Goal: Transaction & Acquisition: Purchase product/service

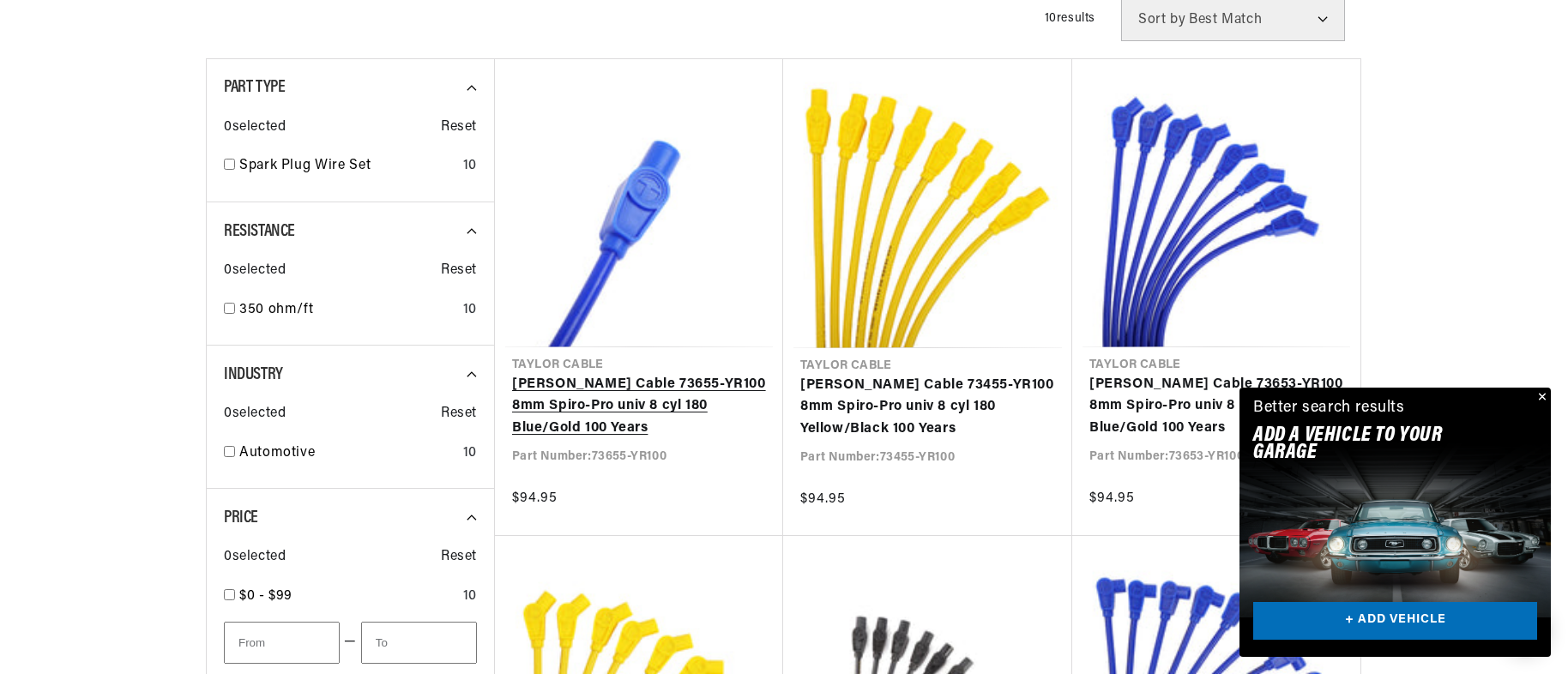
scroll to position [515, 0]
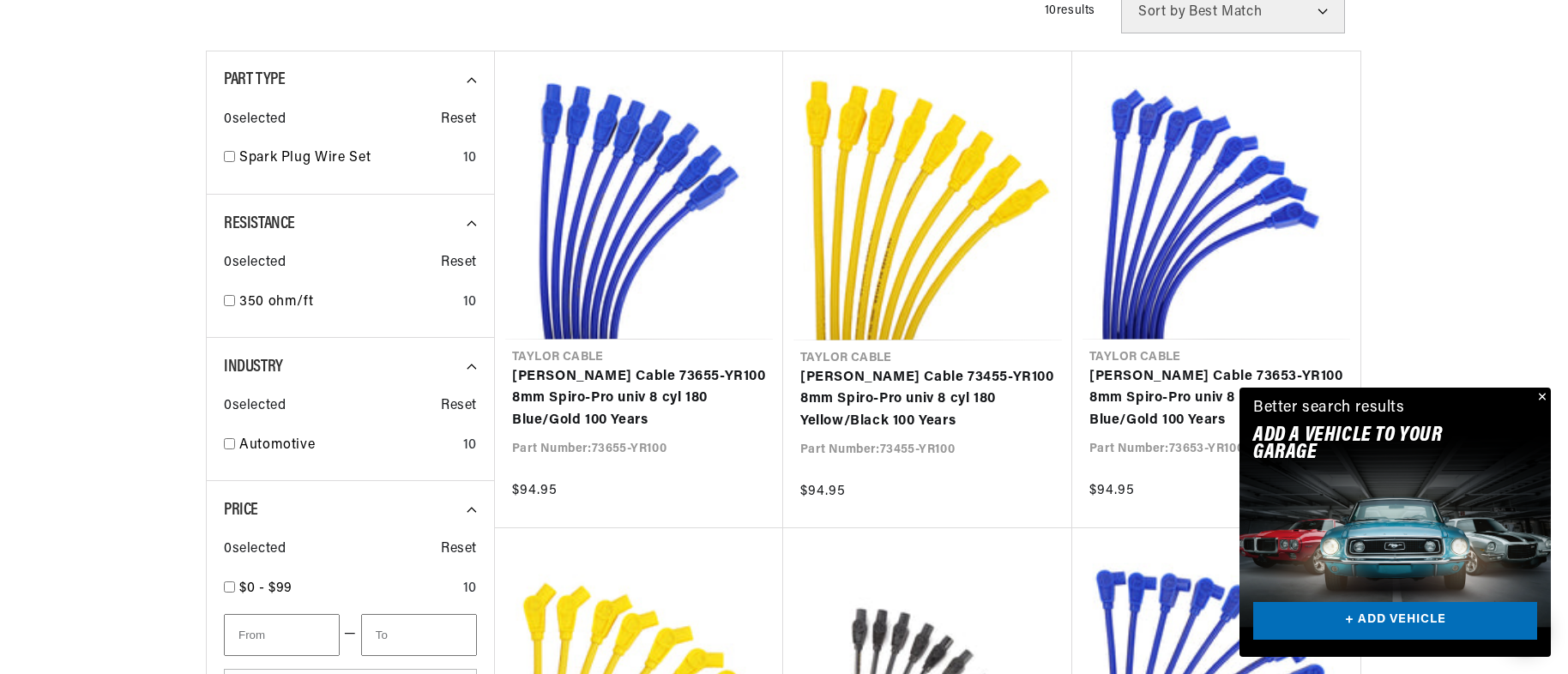
click at [1536, 388] on button "Close" at bounding box center [1540, 398] width 21 height 21
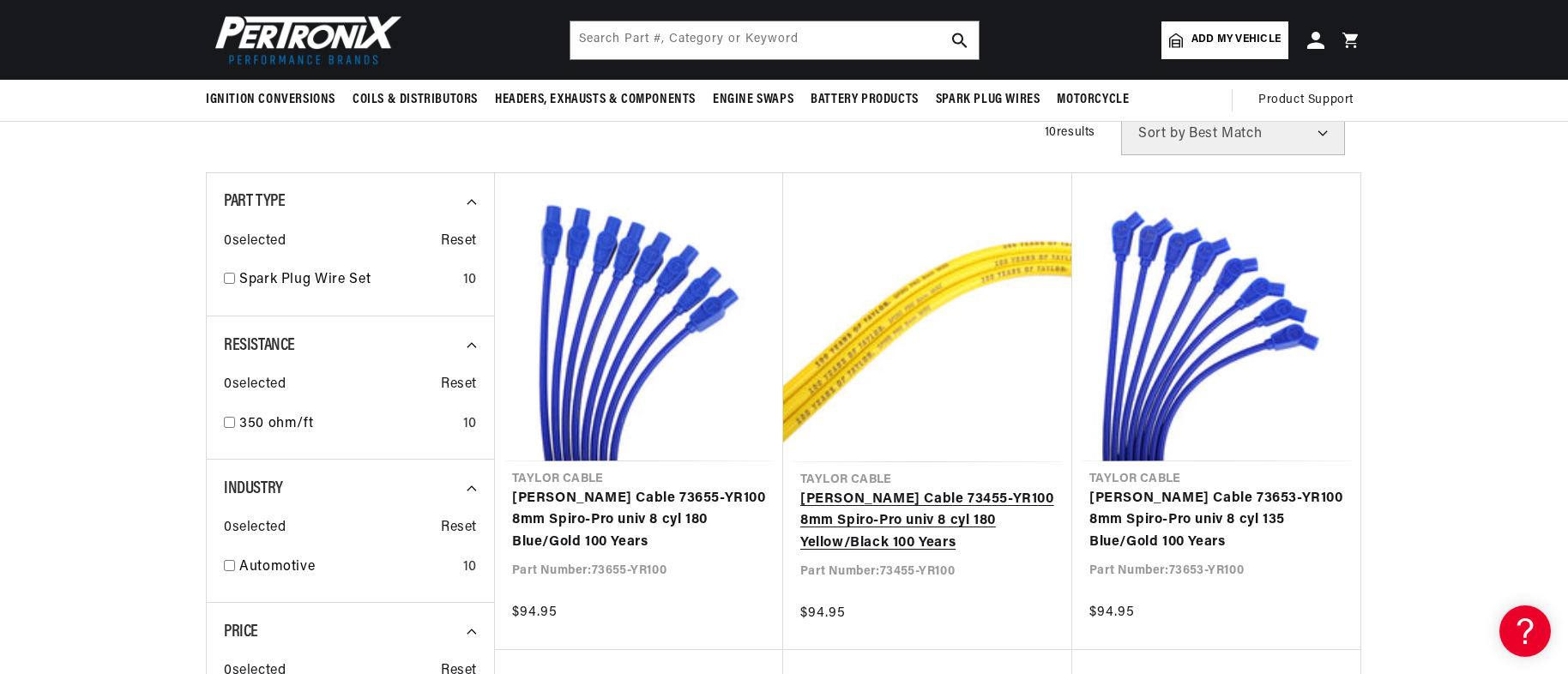
scroll to position [343, 0]
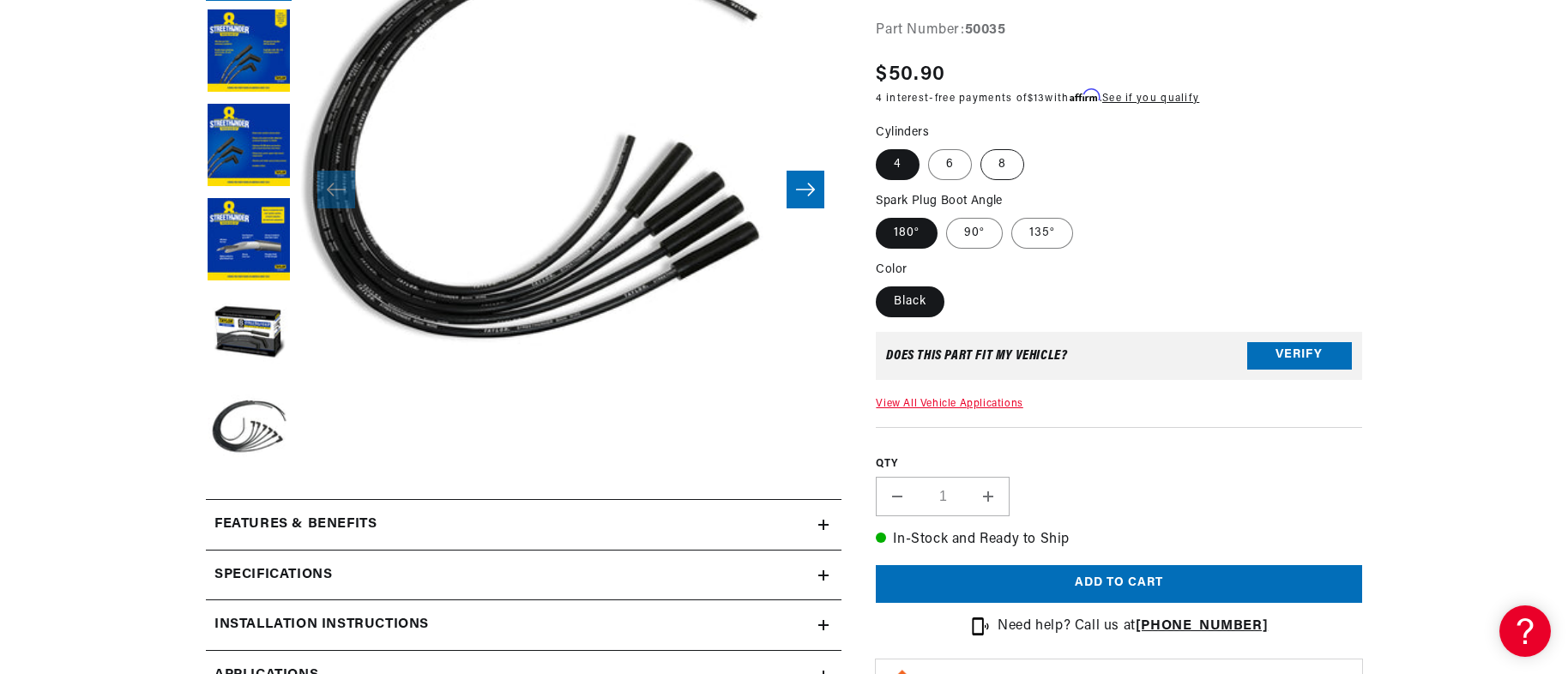
scroll to position [0, 742]
click at [1024, 180] on label "8" at bounding box center [1002, 164] width 43 height 31
click at [982, 147] on input "8" at bounding box center [981, 146] width 1 height 1
radio input "true"
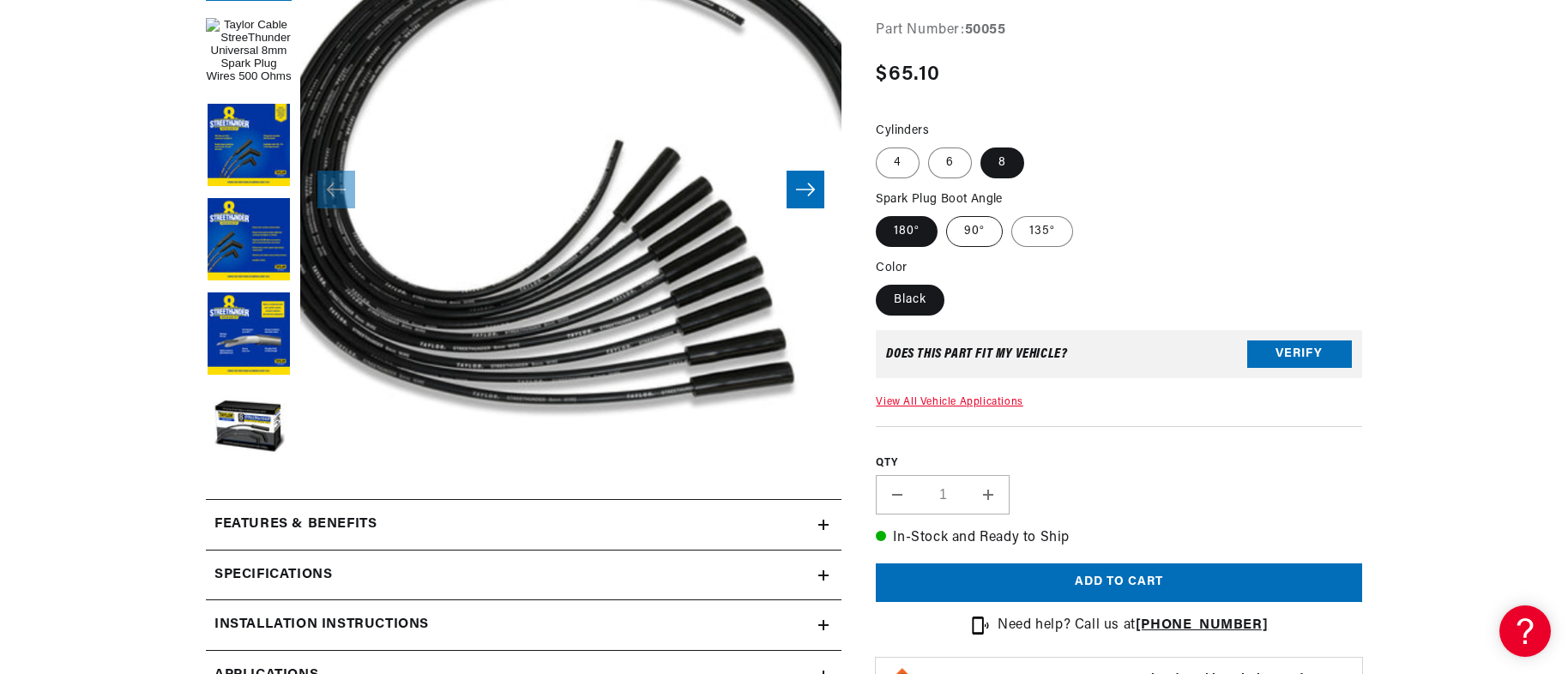
click at [1002, 247] on label "90°" at bounding box center [975, 231] width 57 height 31
click at [947, 214] on input "90°" at bounding box center [946, 213] width 1 height 1
radio input "true"
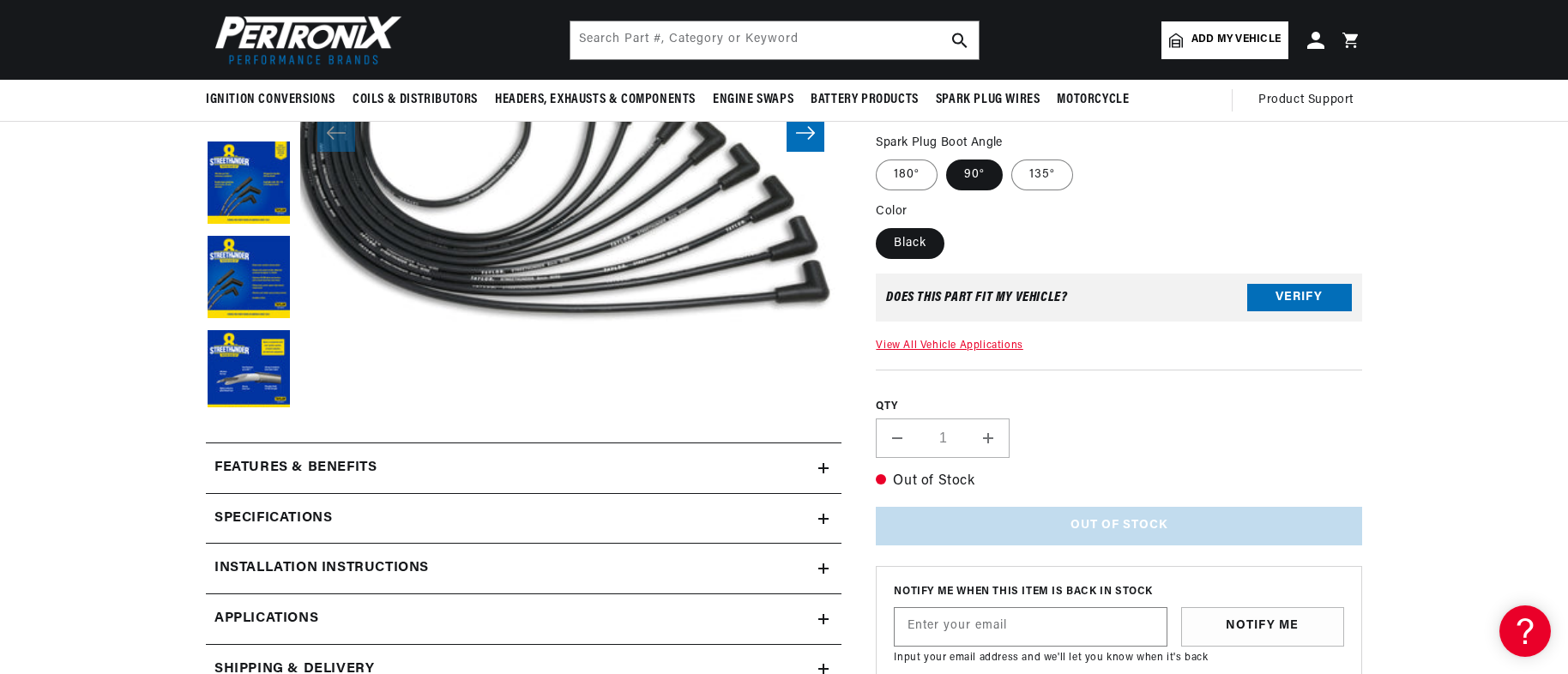
scroll to position [343, 0]
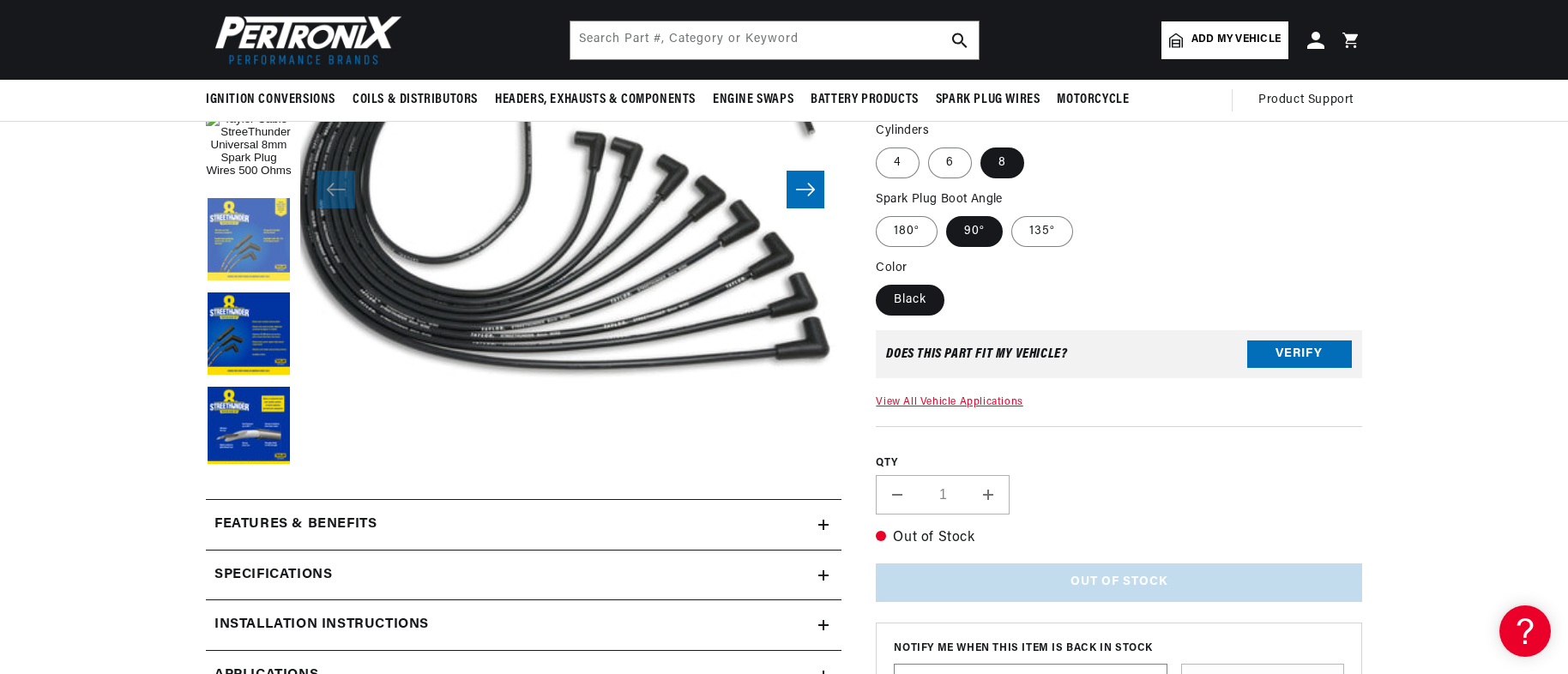
click at [206, 275] on button "Load image 2 in gallery view" at bounding box center [248, 240] width 86 height 86
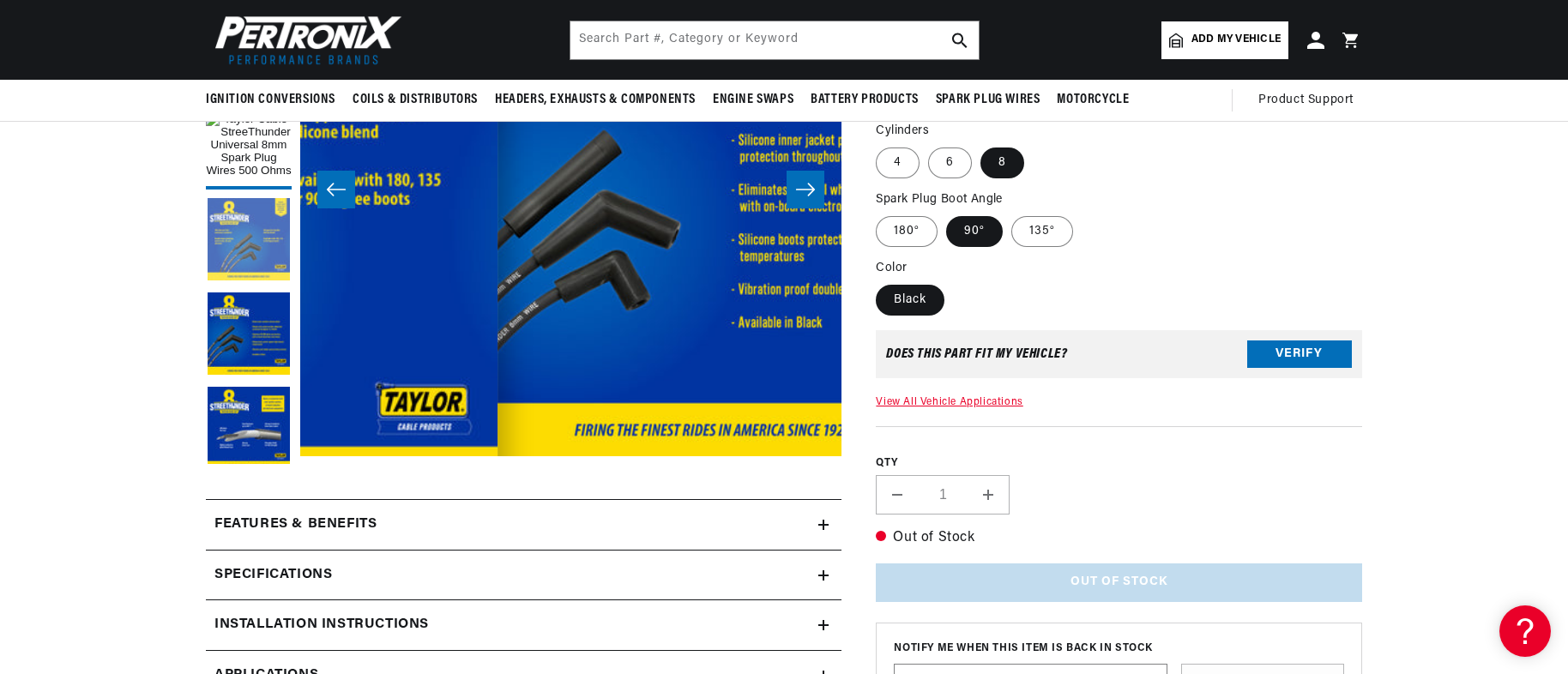
scroll to position [0, 801]
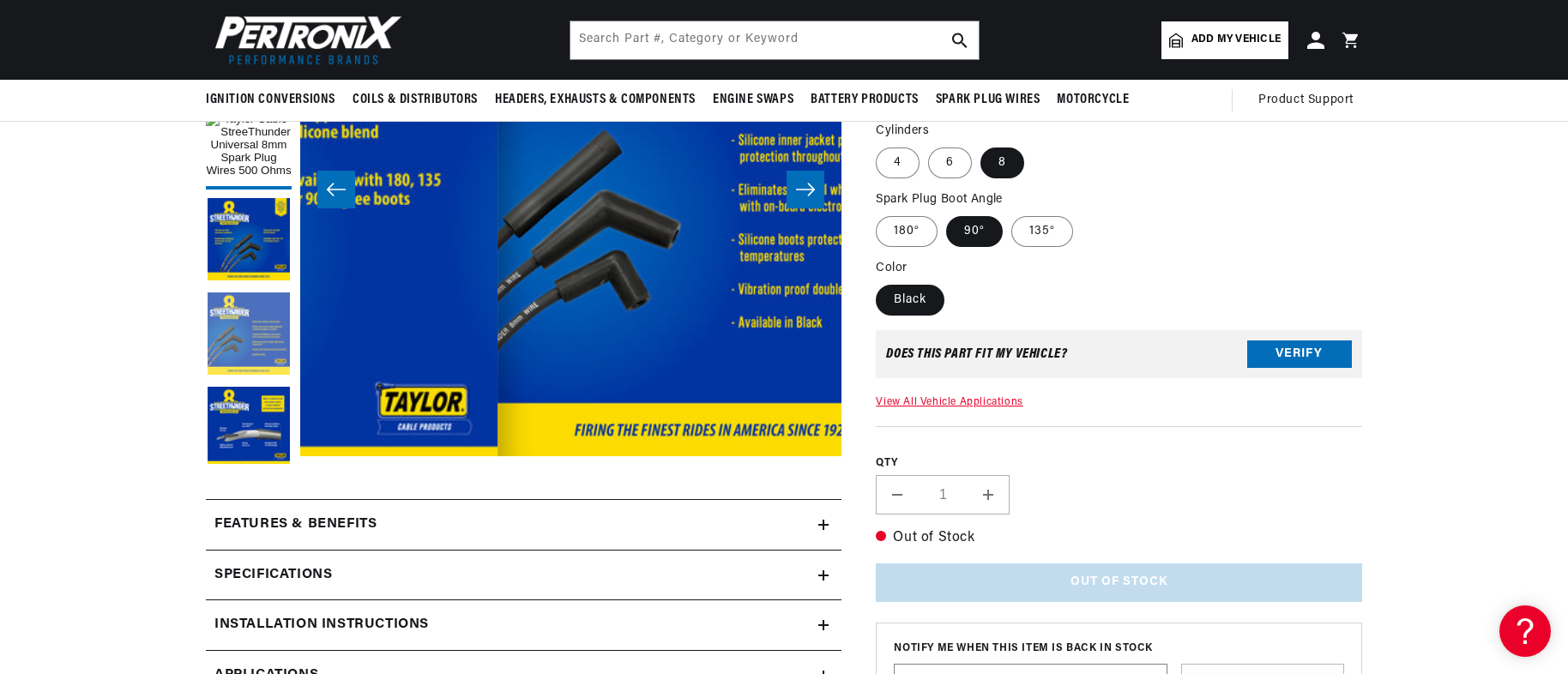
click at [206, 369] on button "Load image 3 in gallery view" at bounding box center [248, 335] width 86 height 86
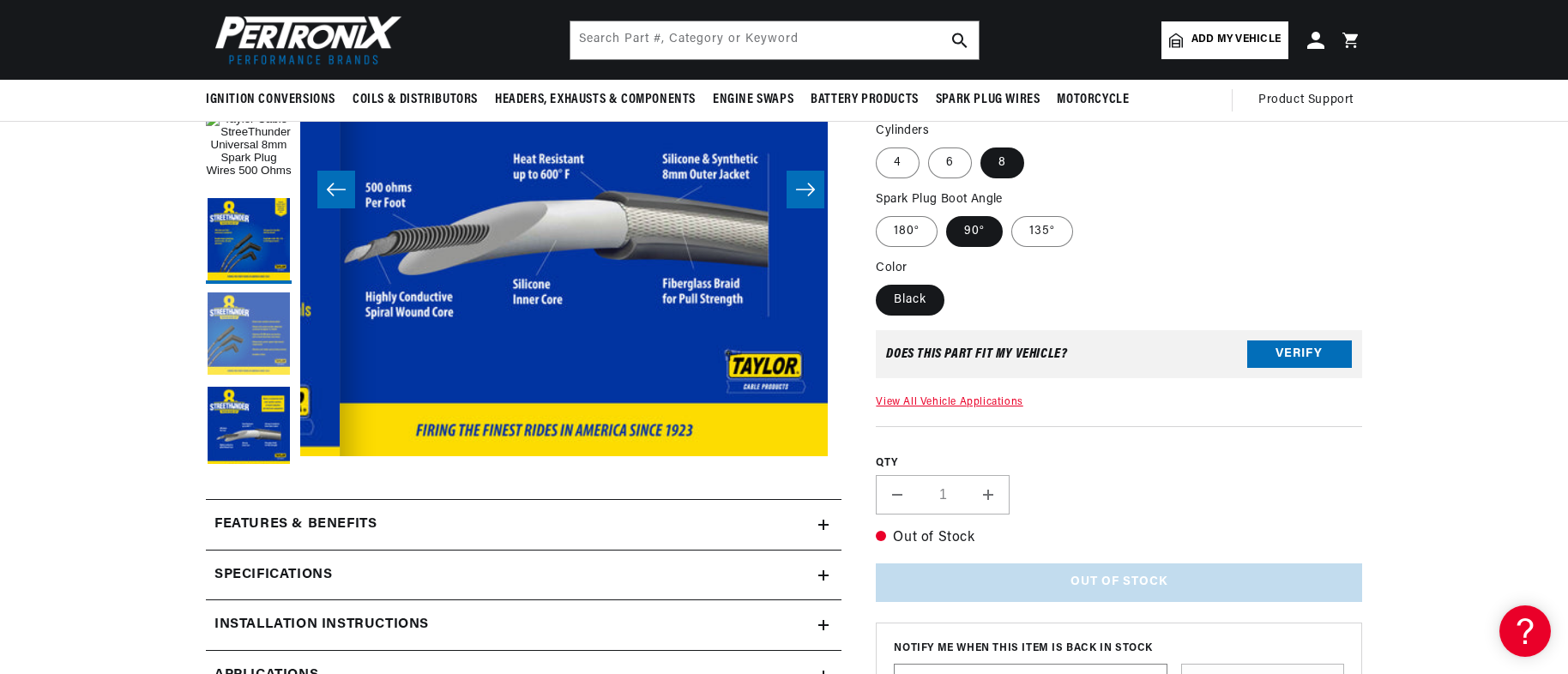
scroll to position [0, 0]
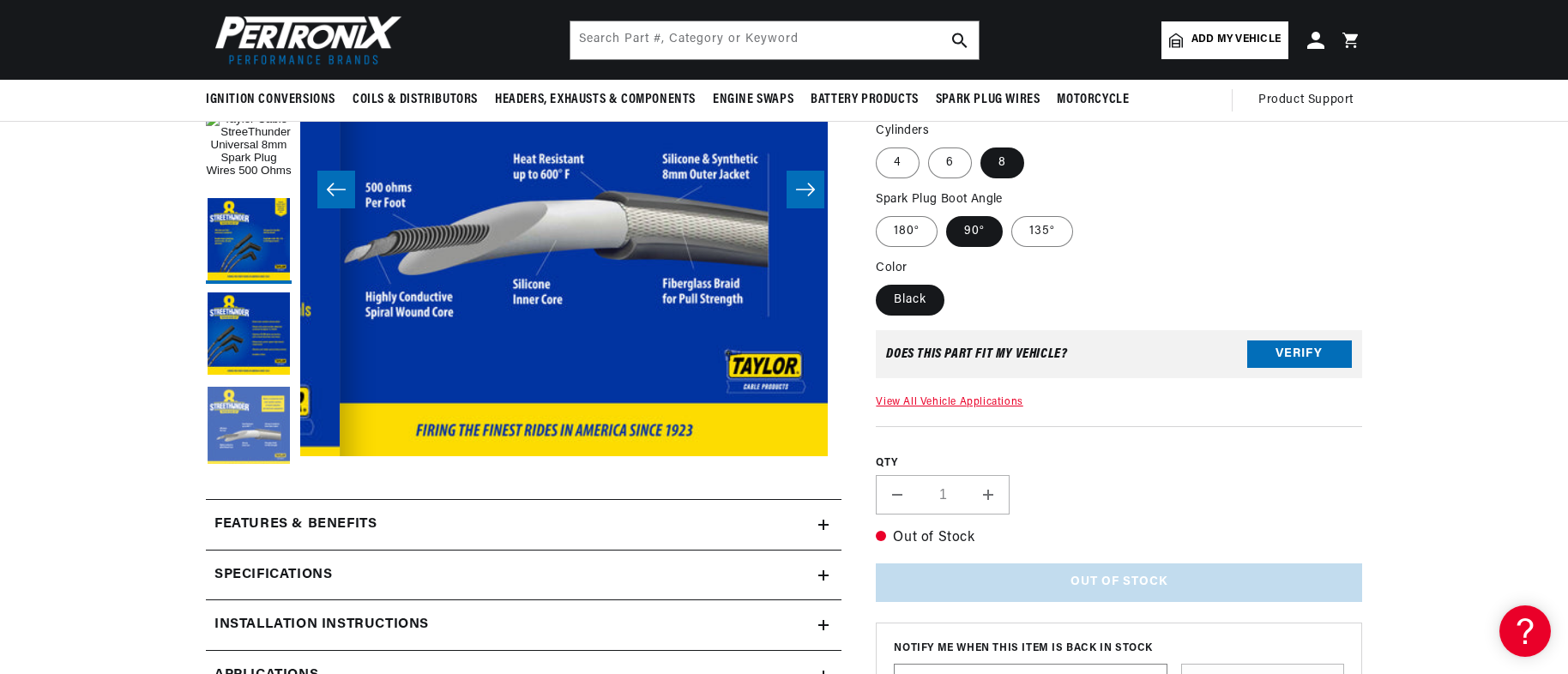
click at [206, 460] on button "Load image 4 in gallery view" at bounding box center [248, 429] width 86 height 86
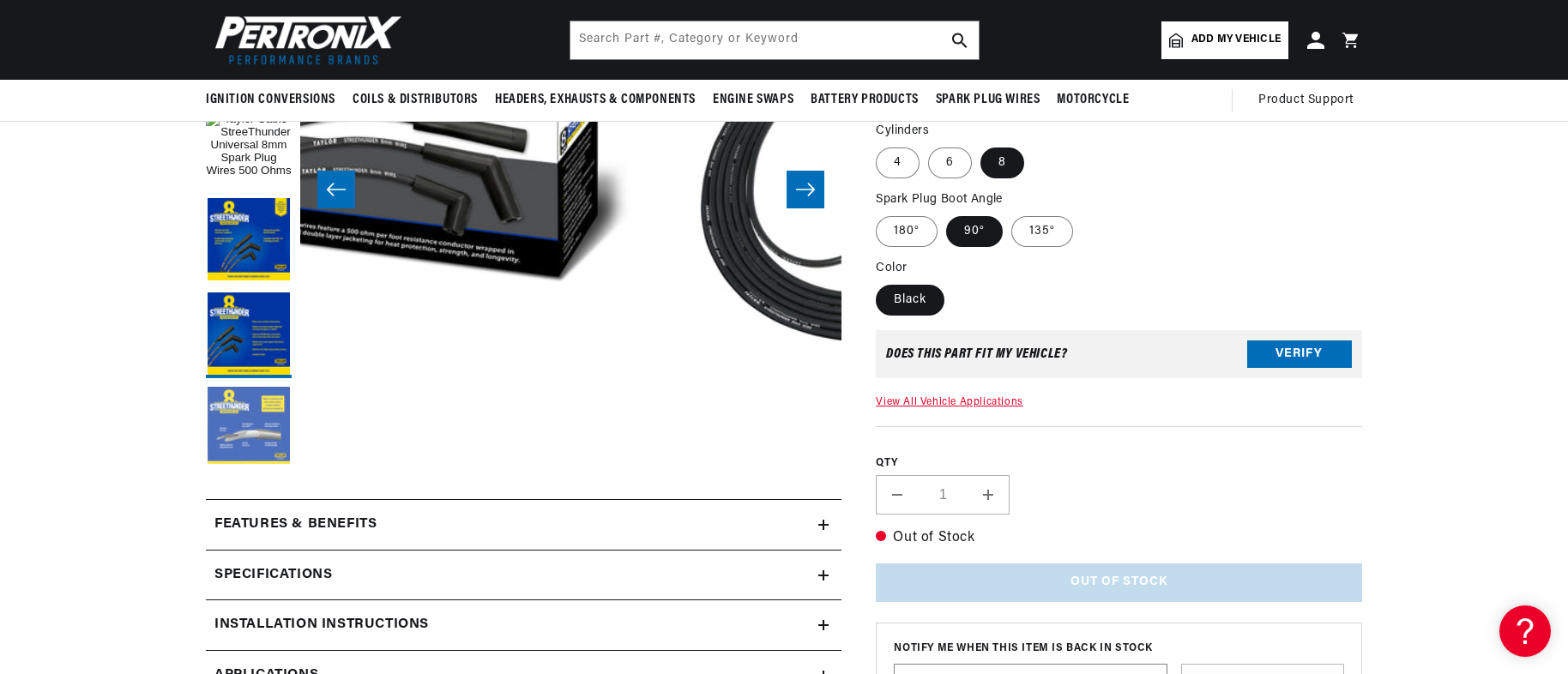
scroll to position [0, 801]
click at [206, 567] on button "Load image 5 in gallery view" at bounding box center [248, 523] width 86 height 86
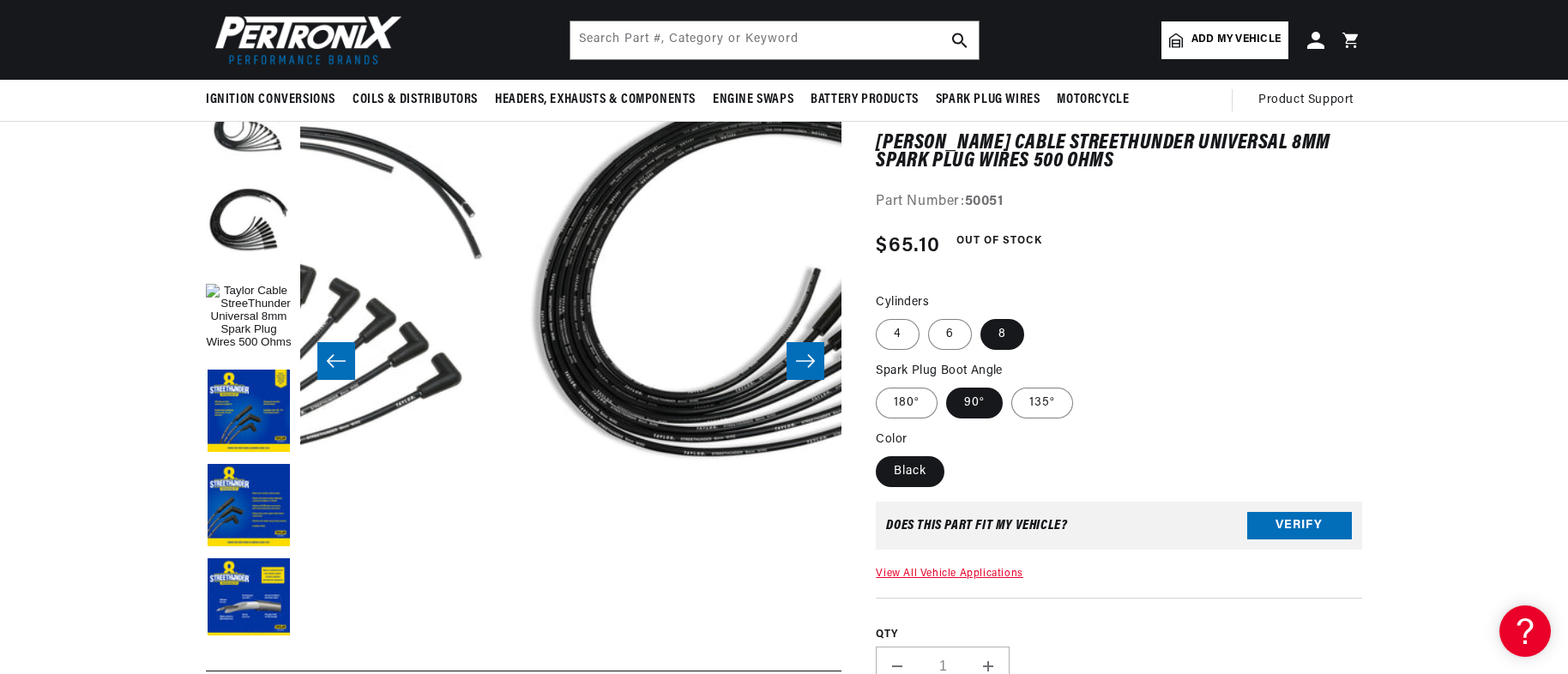
scroll to position [0, 0]
